Goal: Find specific page/section: Find specific page/section

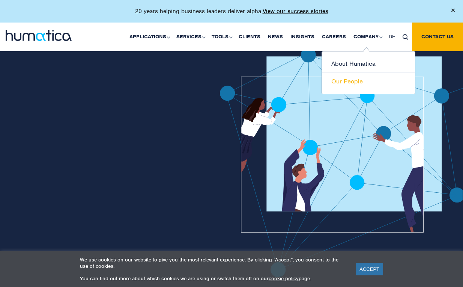
click at [351, 81] on link "Our People" at bounding box center [368, 81] width 93 height 17
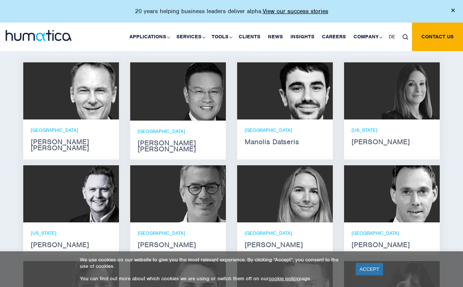
scroll to position [471, 0]
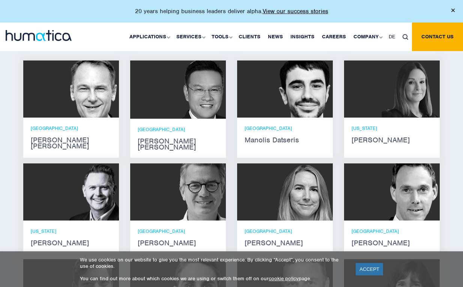
click at [336, 85] on div "[PERSON_NAME] is a Director with project experience in various sectors, geograp…" at bounding box center [285, 111] width 107 height 103
